Goal: Task Accomplishment & Management: Use online tool/utility

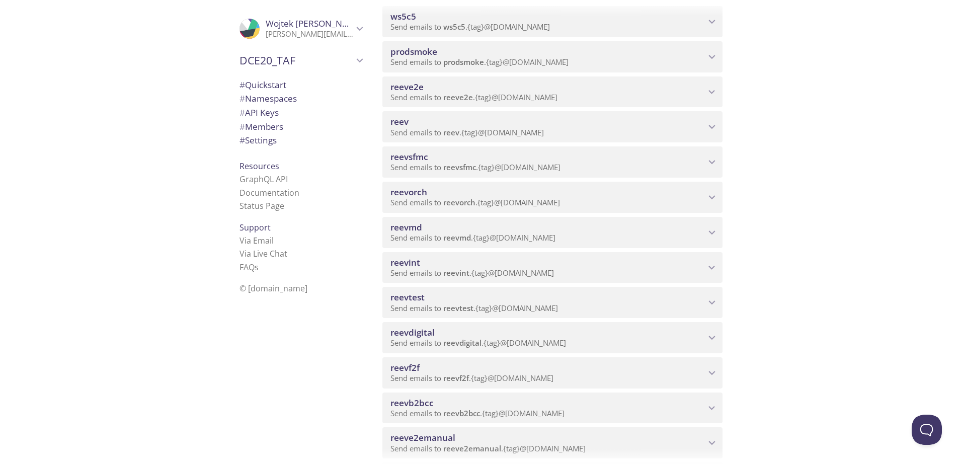
scroll to position [151, 0]
click at [490, 332] on span "reevdigital" at bounding box center [547, 332] width 315 height 11
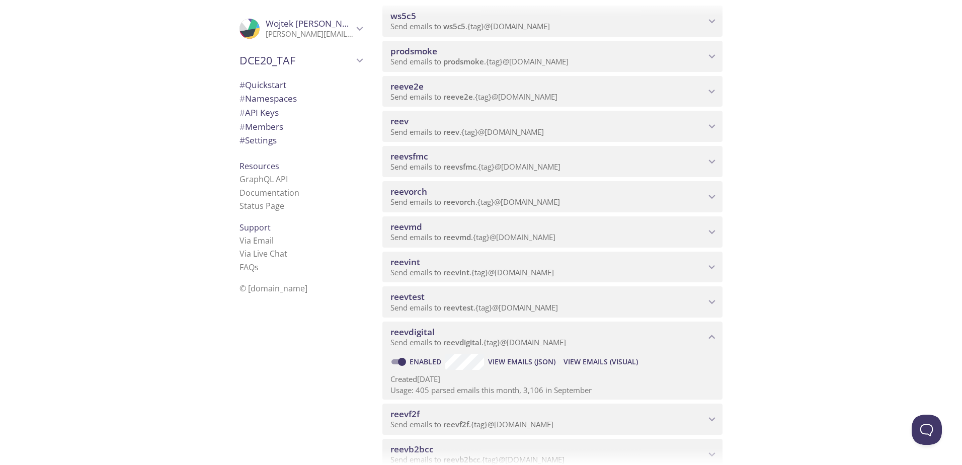
click at [622, 360] on span "View Emails (Visual)" at bounding box center [601, 362] width 74 height 12
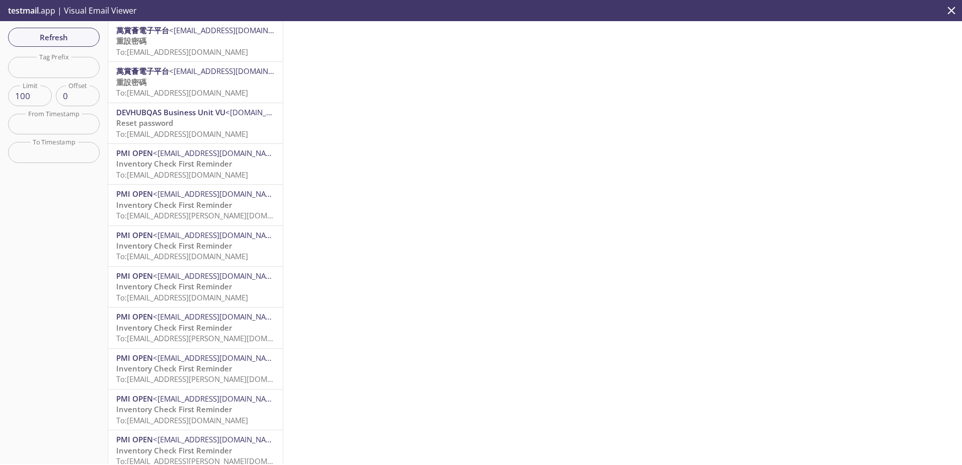
click at [198, 34] on span "<[EMAIL_ADDRESS][DOMAIN_NAME]>" at bounding box center [234, 30] width 130 height 10
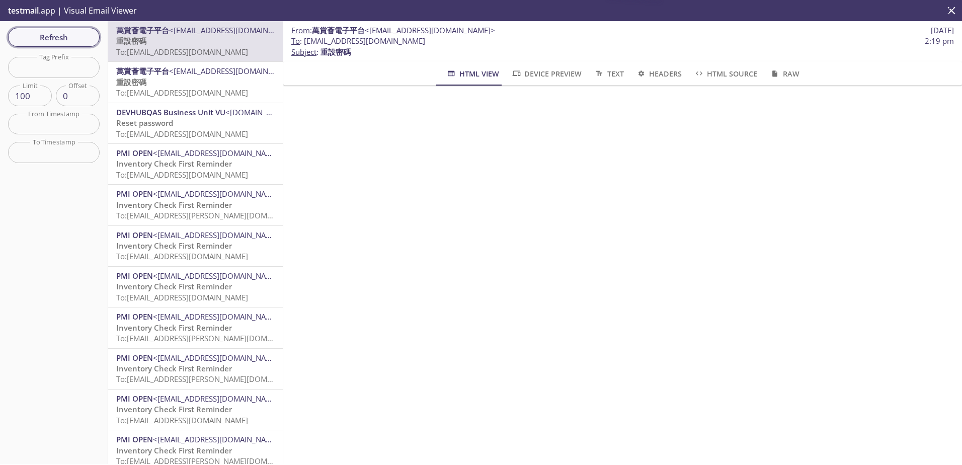
click at [55, 32] on span "Refresh" at bounding box center [53, 37] width 75 height 13
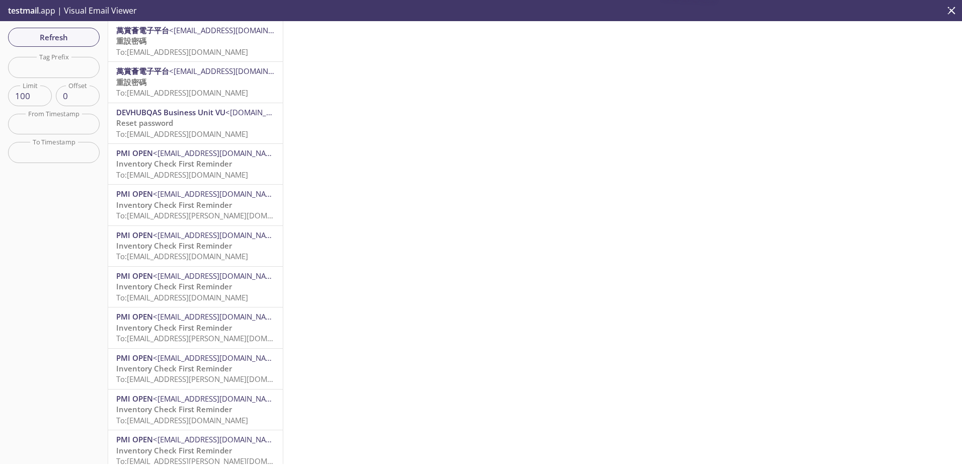
click at [213, 86] on p "重設密碼 To: [EMAIL_ADDRESS][DOMAIN_NAME]" at bounding box center [195, 88] width 158 height 22
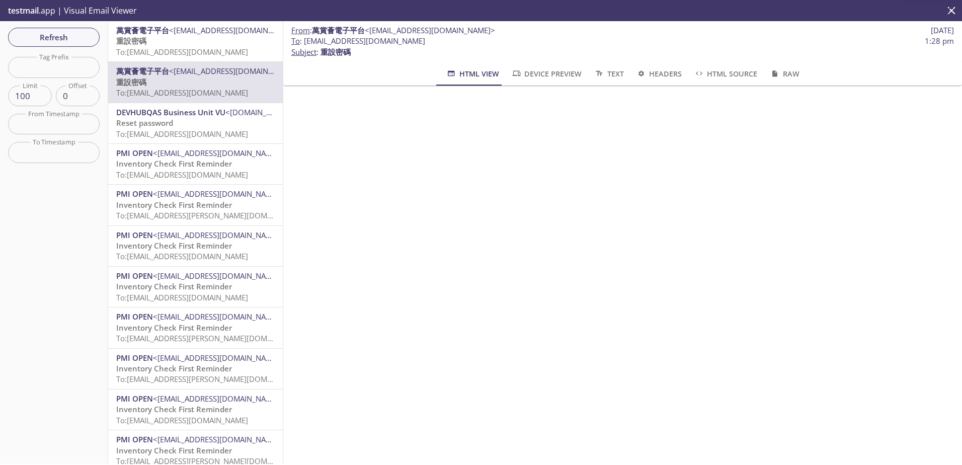
click at [220, 41] on p "重設密碼 To: [EMAIL_ADDRESS][DOMAIN_NAME]" at bounding box center [195, 47] width 158 height 22
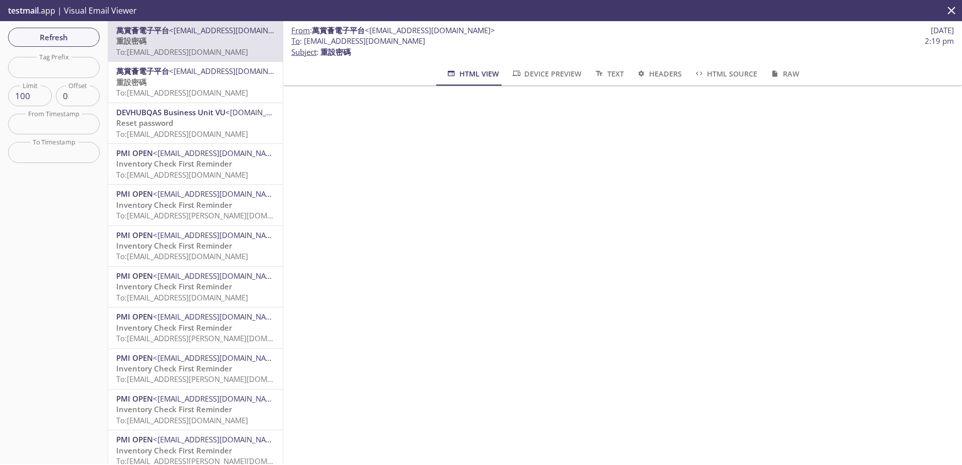
click at [62, 34] on span "Refresh" at bounding box center [53, 37] width 75 height 13
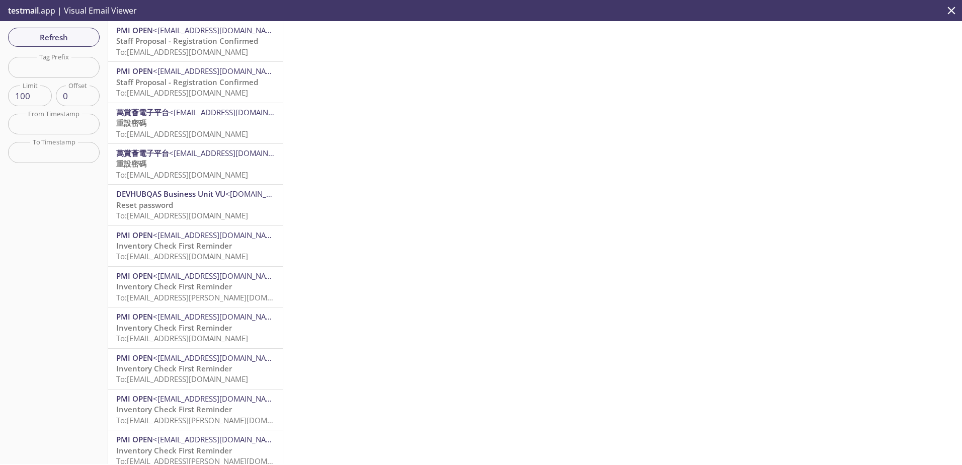
click at [184, 44] on span "Staff Proposal - Registration Confirmed" at bounding box center [187, 41] width 142 height 10
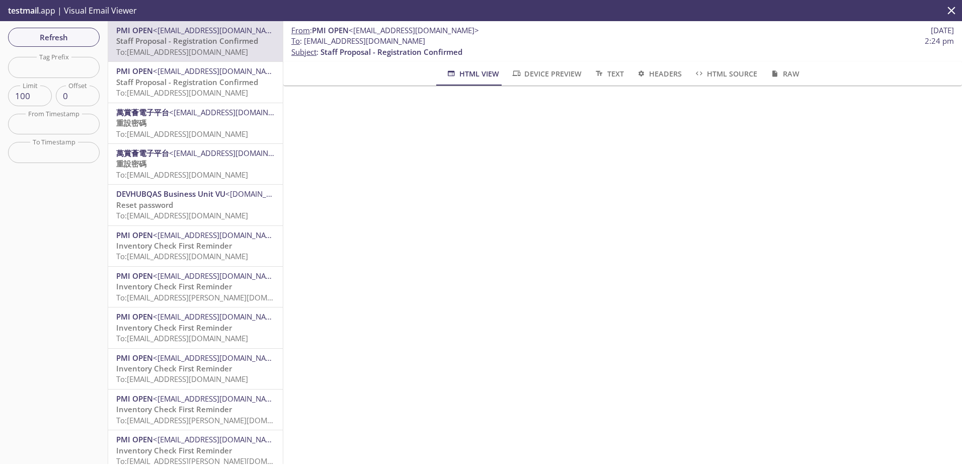
click at [189, 85] on span "Staff Proposal - Registration Confirmed" at bounding box center [187, 82] width 142 height 10
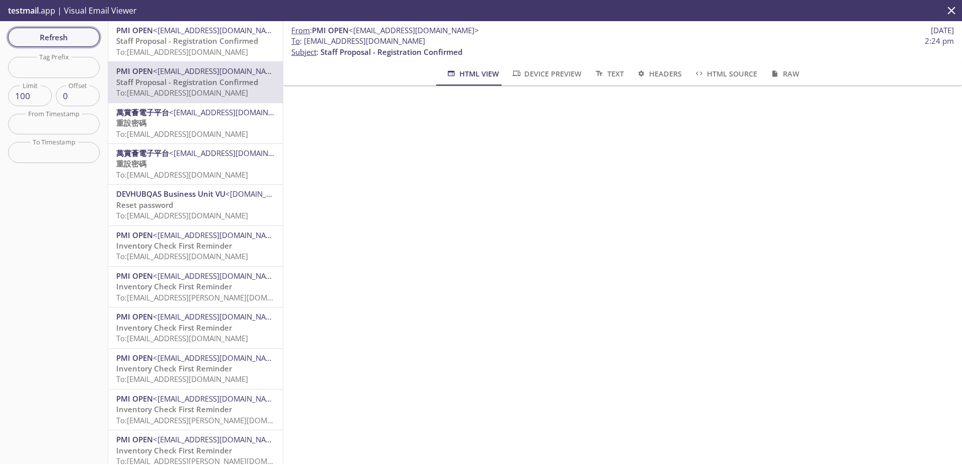
click at [61, 31] on span "Refresh" at bounding box center [53, 37] width 75 height 13
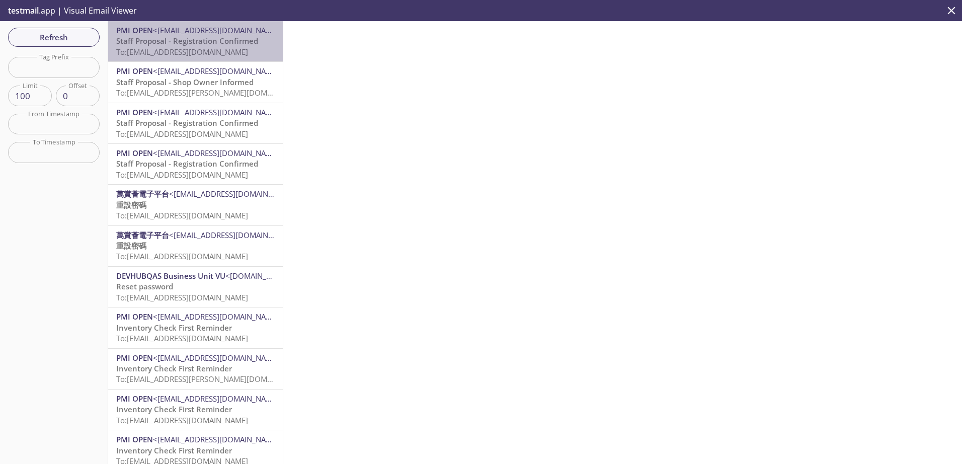
click at [200, 53] on span "To: [EMAIL_ADDRESS][DOMAIN_NAME]" at bounding box center [182, 52] width 132 height 10
